Goal: Browse casually

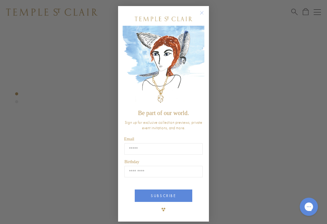
click at [202, 12] on circle "Close dialog" at bounding box center [202, 12] width 7 height 7
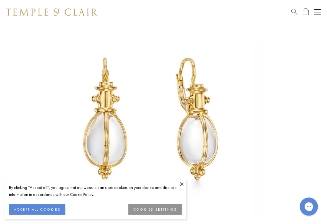
scroll to position [58, 0]
click at [184, 189] on button at bounding box center [181, 184] width 9 height 9
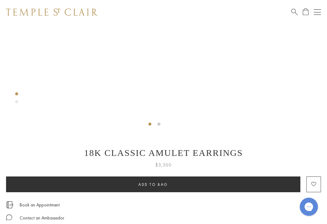
scroll to position [6, 0]
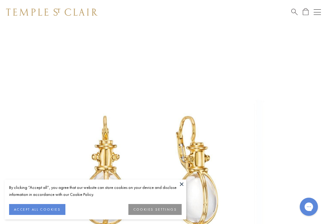
click at [183, 185] on button at bounding box center [181, 184] width 9 height 9
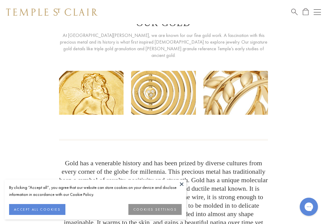
scroll to position [29, 0]
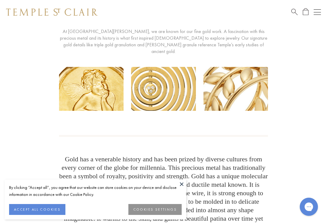
click at [182, 189] on button at bounding box center [181, 184] width 9 height 9
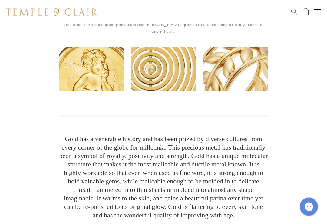
scroll to position [46, 0]
